Goal: Task Accomplishment & Management: Use online tool/utility

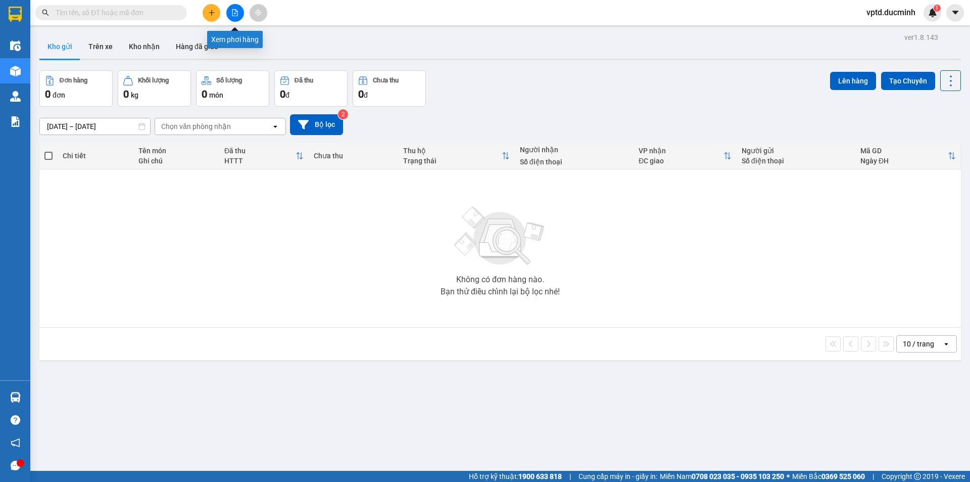
click at [238, 16] on icon "file-add" at bounding box center [234, 12] width 7 height 7
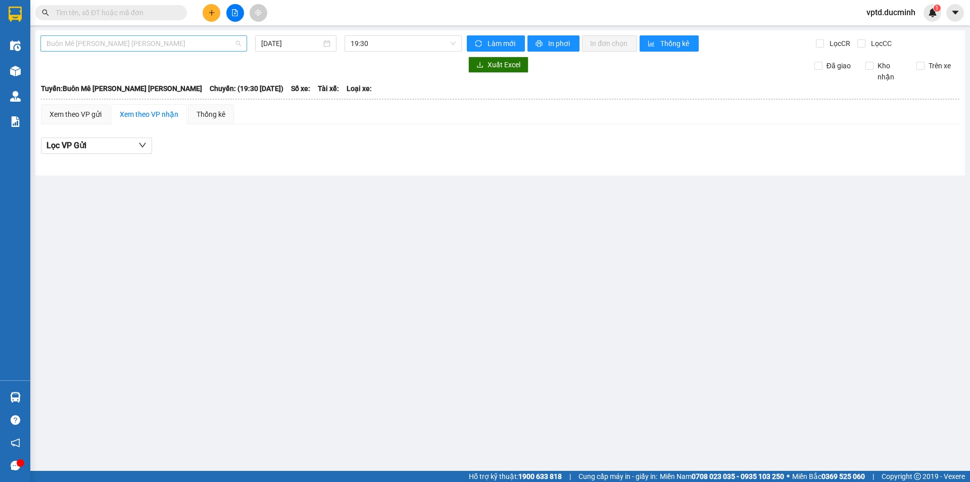
click at [210, 43] on span "Buôn Mê [PERSON_NAME] [PERSON_NAME]" at bounding box center [143, 43] width 195 height 15
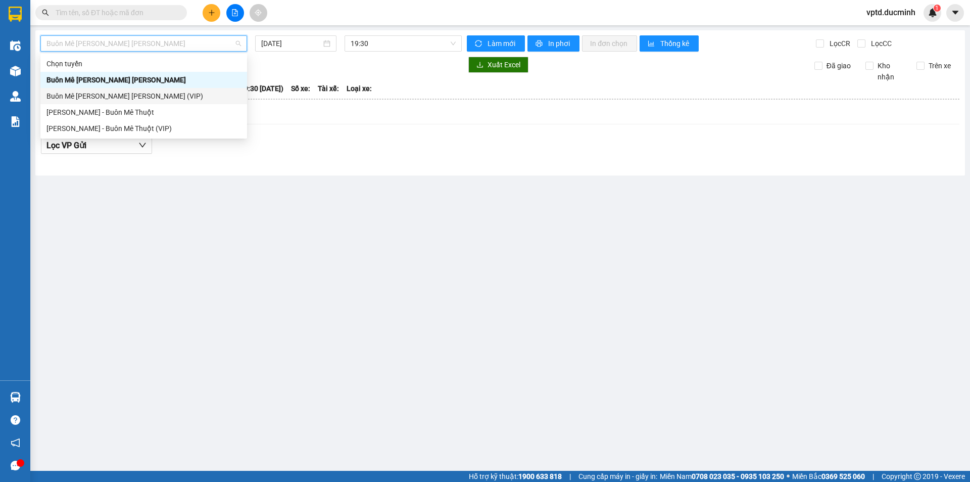
click at [159, 94] on div "Buôn Mê [PERSON_NAME] [PERSON_NAME] (VIP)" at bounding box center [143, 95] width 195 height 11
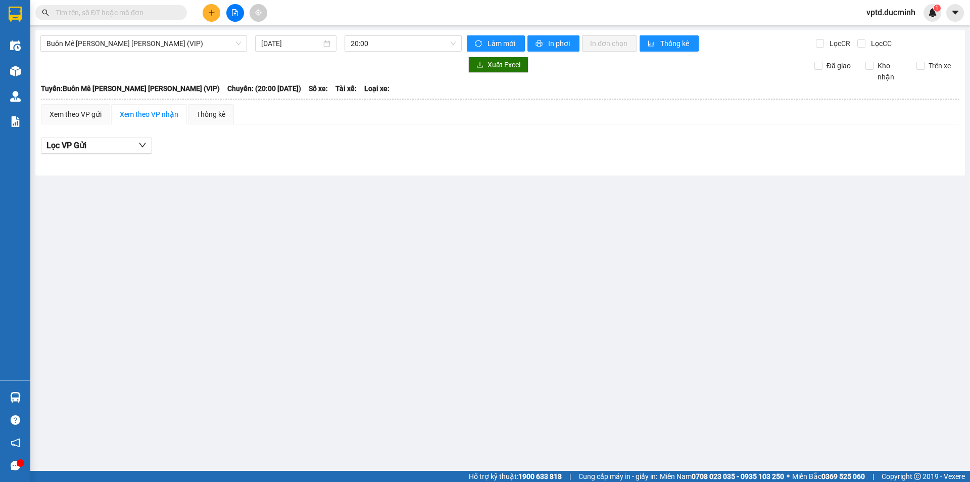
click at [290, 33] on div "Buôn Mê [PERSON_NAME] [PERSON_NAME] (VIP) [DATE] 20:00 [PERSON_NAME] mới In phơ…" at bounding box center [500, 102] width 930 height 145
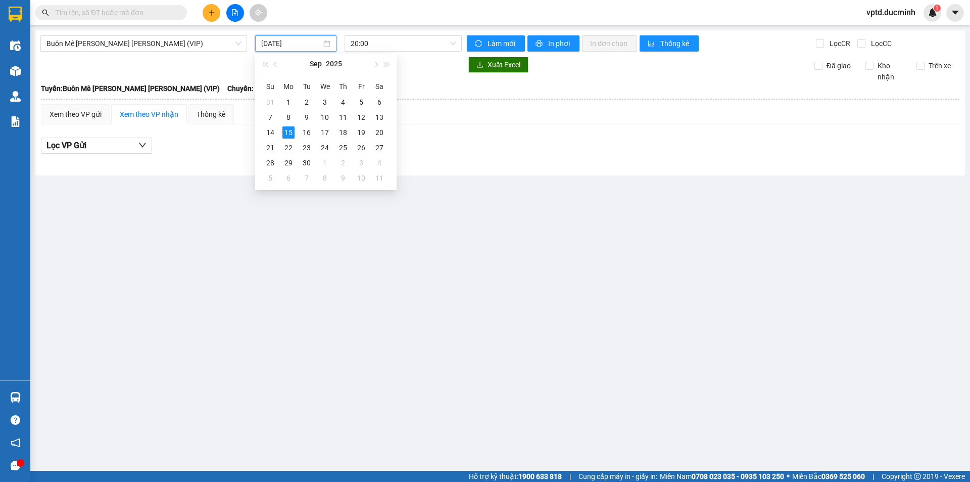
click at [299, 41] on input "[DATE]" at bounding box center [291, 43] width 60 height 11
click at [267, 130] on div "14" at bounding box center [270, 132] width 12 height 12
type input "[DATE]"
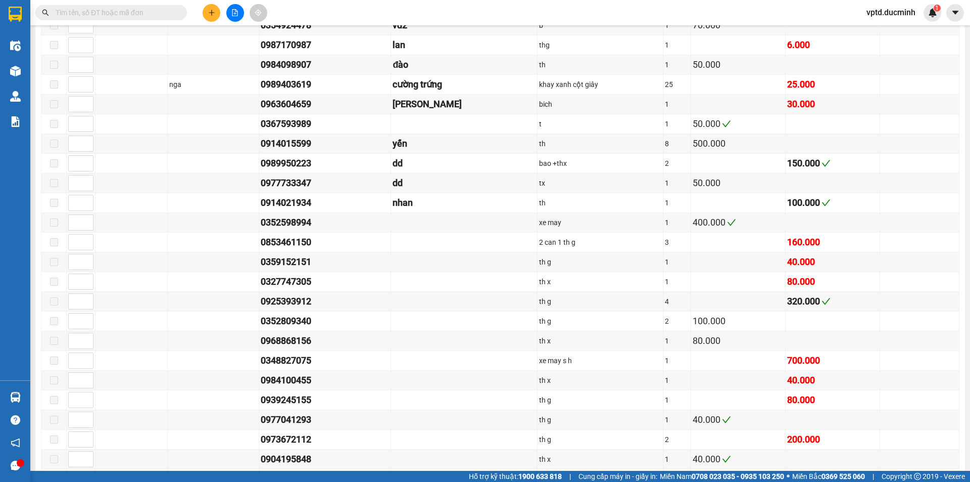
scroll to position [1256, 0]
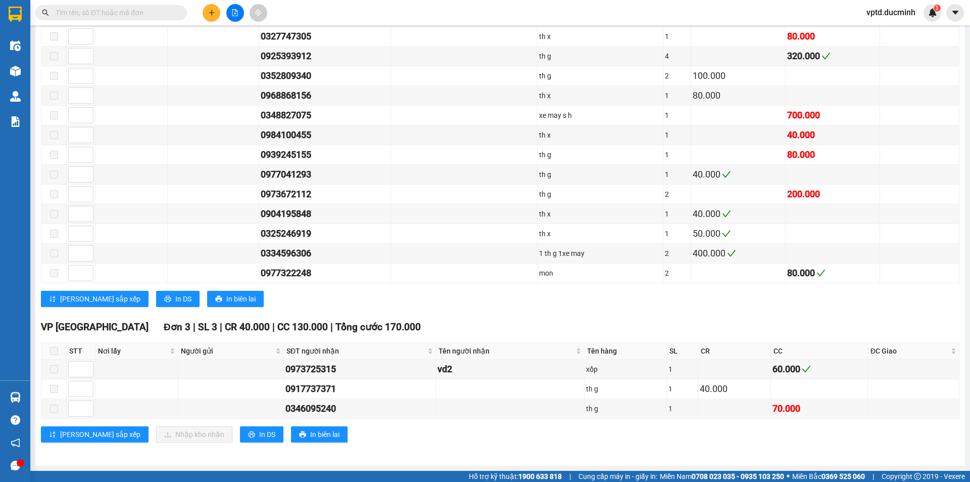
click at [72, 9] on input "text" at bounding box center [115, 12] width 119 height 11
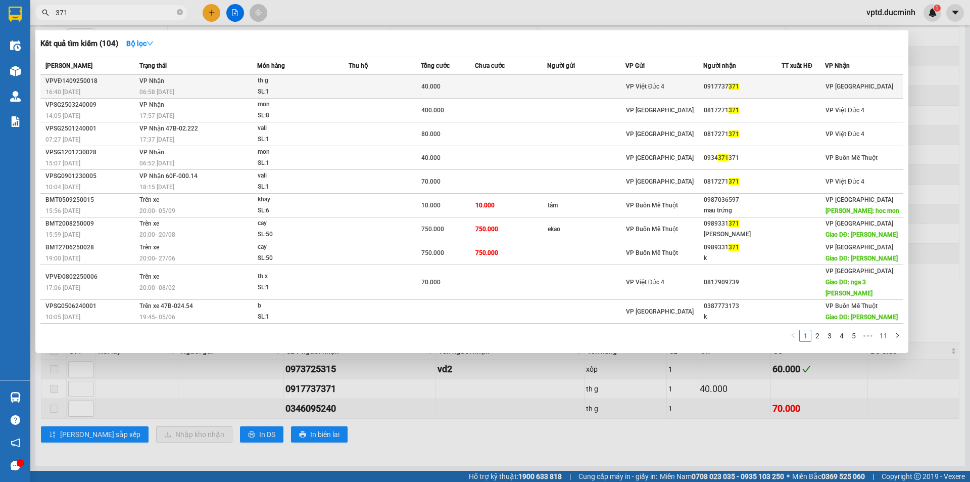
type input "371"
click at [718, 85] on div "0917737 371" at bounding box center [742, 86] width 77 height 11
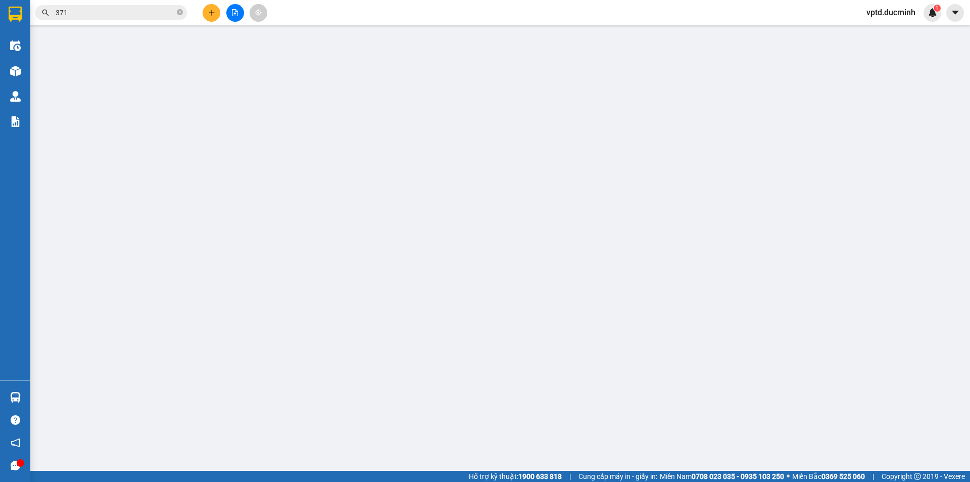
type input "0917737371"
type input "40.000"
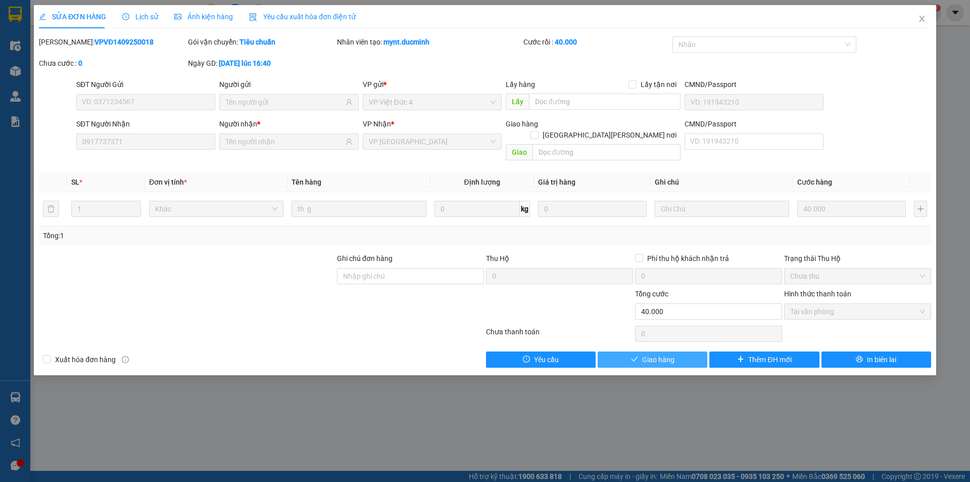
drag, startPoint x: 674, startPoint y: 345, endPoint x: 672, endPoint y: 338, distance: 7.8
click at [672, 338] on div "Total Paid Fee 40.000 Total UnPaid Fee 0 Cash Collection Total Fee Mã ĐH: VPVĐ1…" at bounding box center [485, 201] width 892 height 331
click at [670, 354] on span "Giao hàng" at bounding box center [658, 359] width 32 height 11
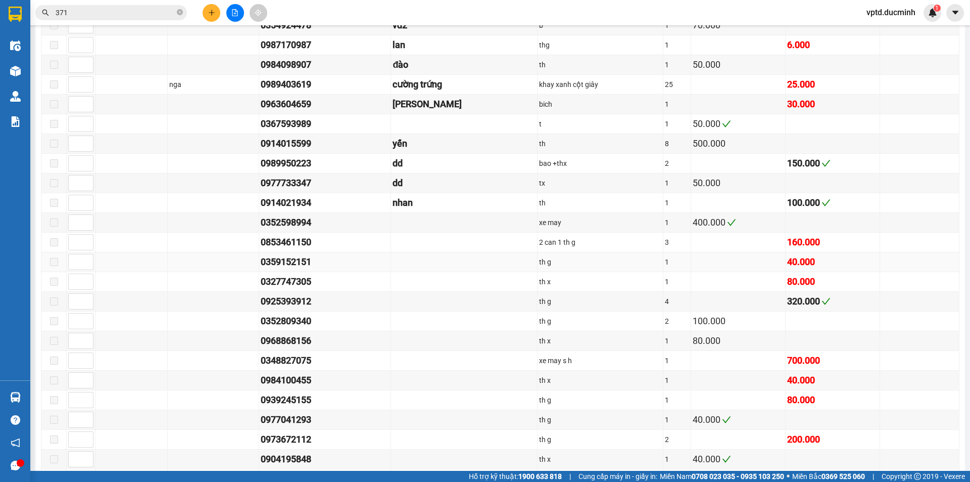
scroll to position [1256, 0]
